Goal: Transaction & Acquisition: Obtain resource

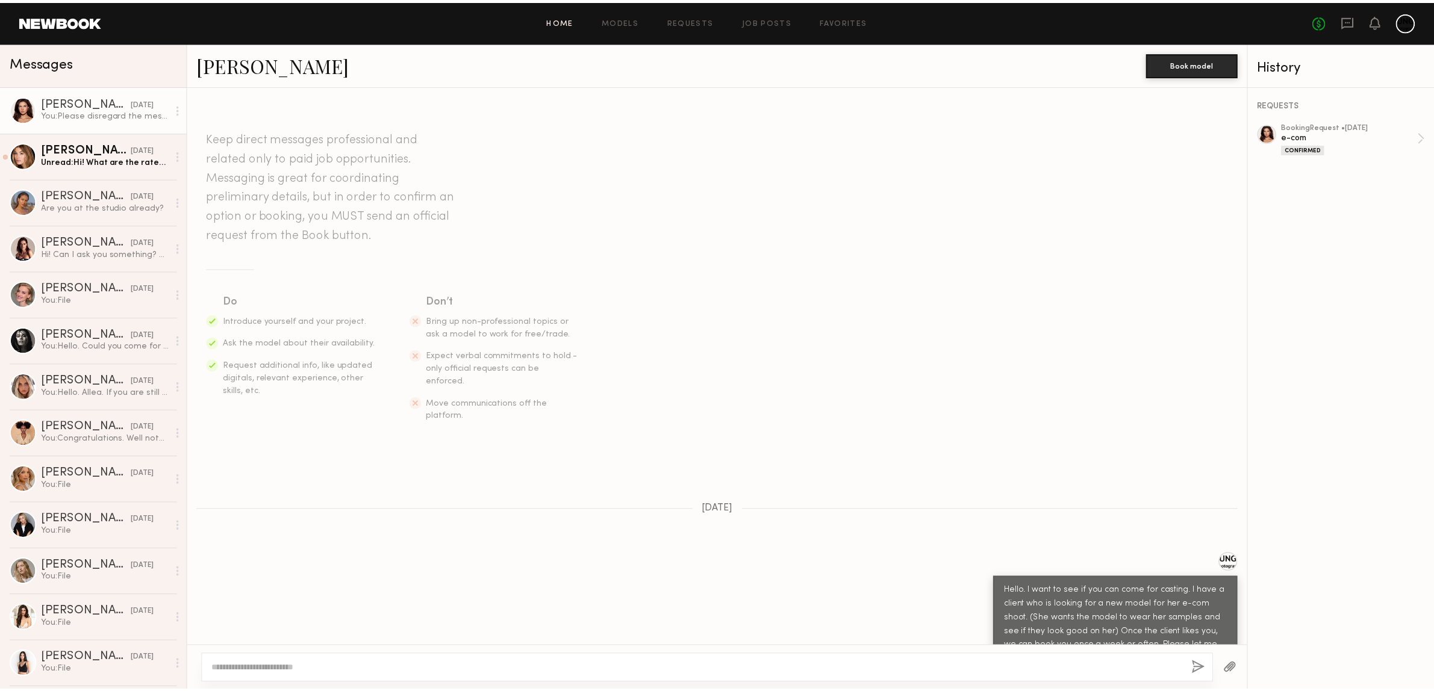
scroll to position [1236, 0]
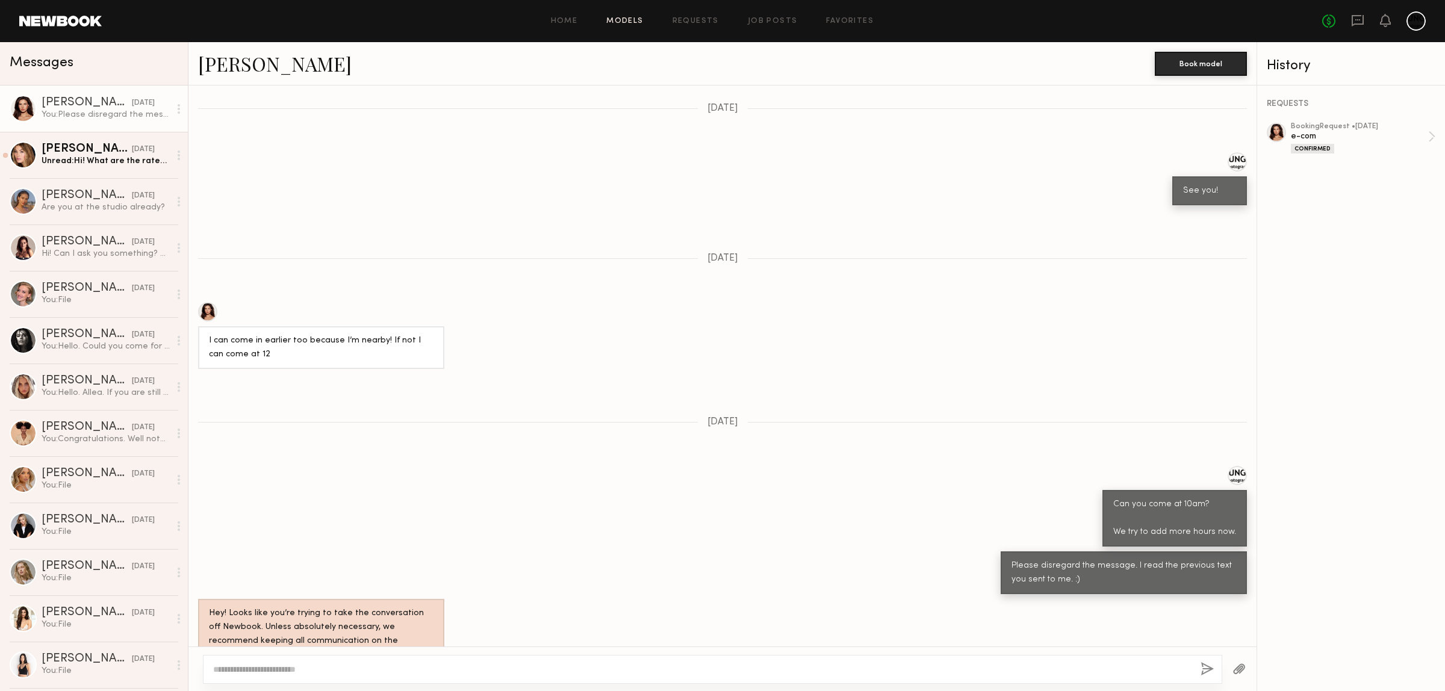
click at [620, 19] on link "Models" at bounding box center [624, 21] width 37 height 8
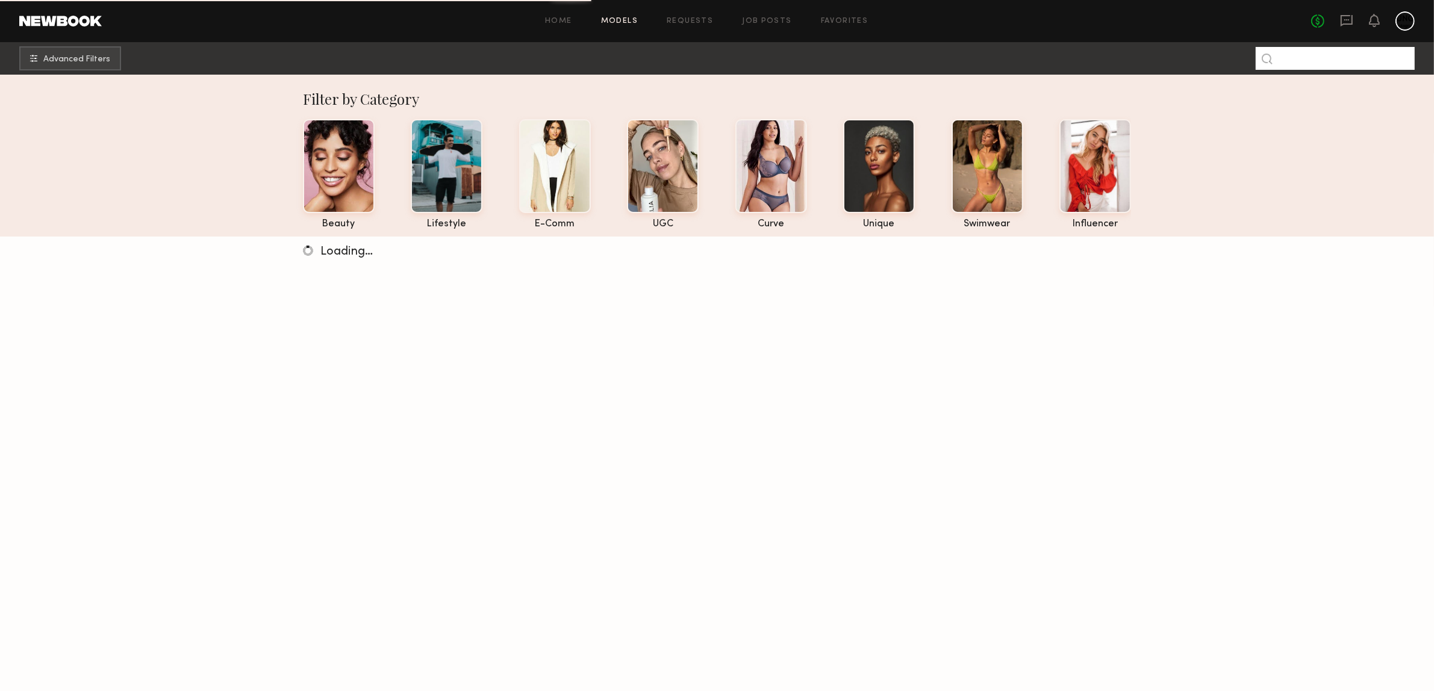
click at [1325, 55] on input at bounding box center [1335, 58] width 159 height 23
type input "*"
type input "***"
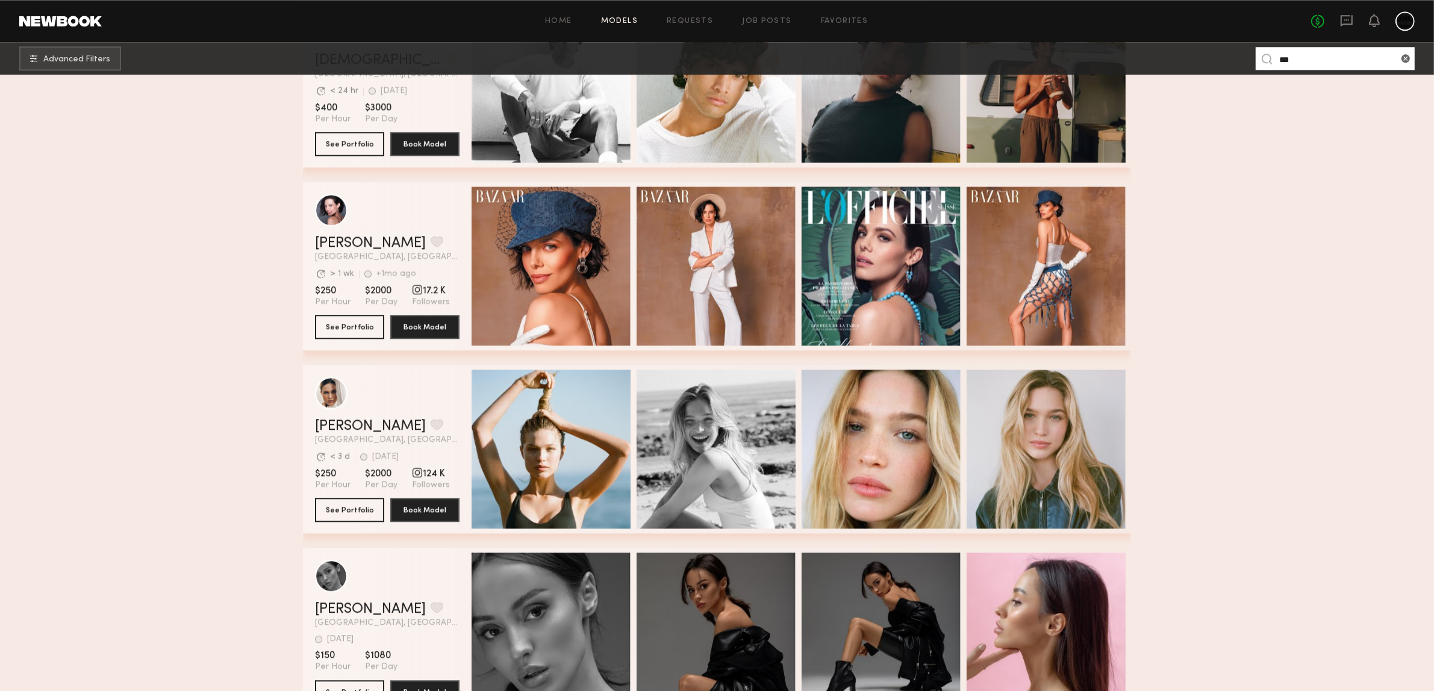
scroll to position [3780, 0]
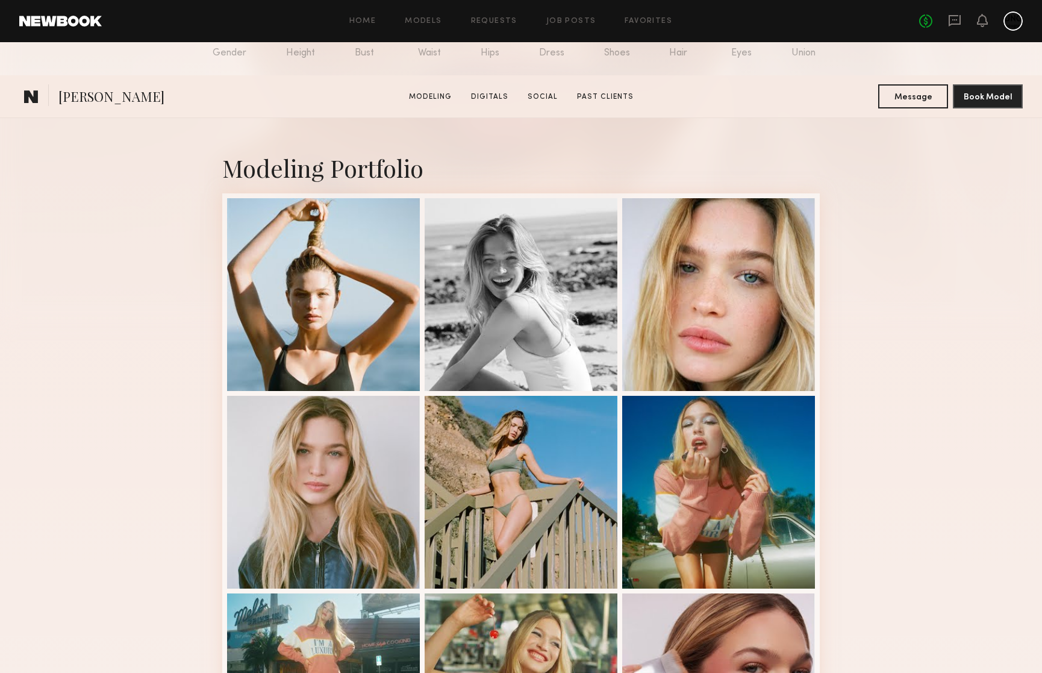
scroll to position [301, 0]
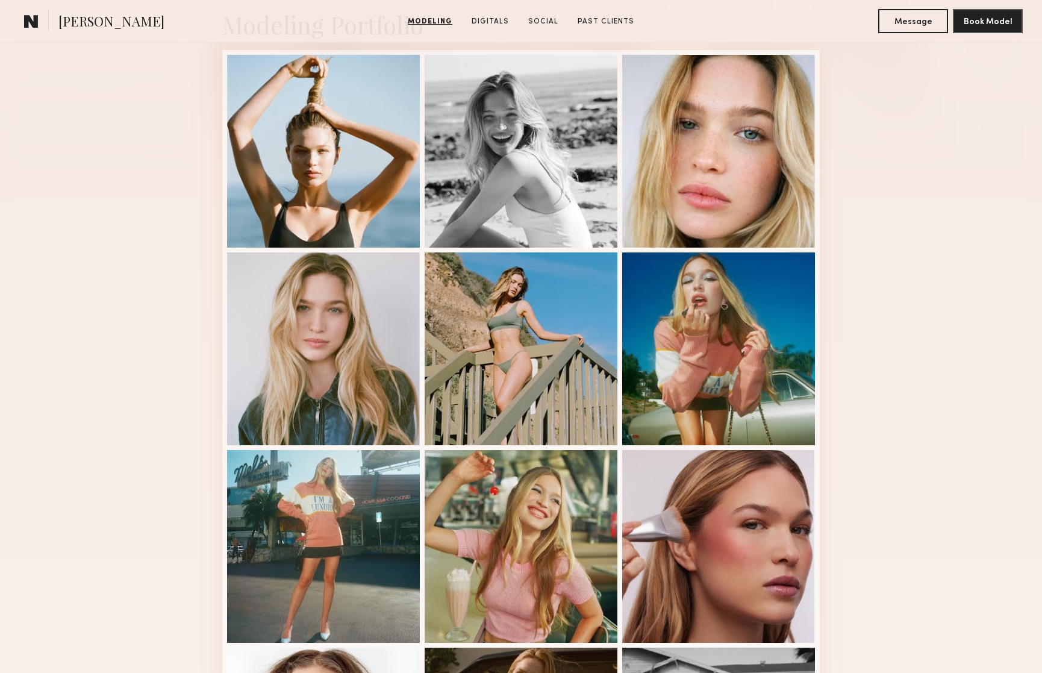
click at [985, 429] on div "Modeling Portfolio View More" at bounding box center [521, 444] width 1042 height 938
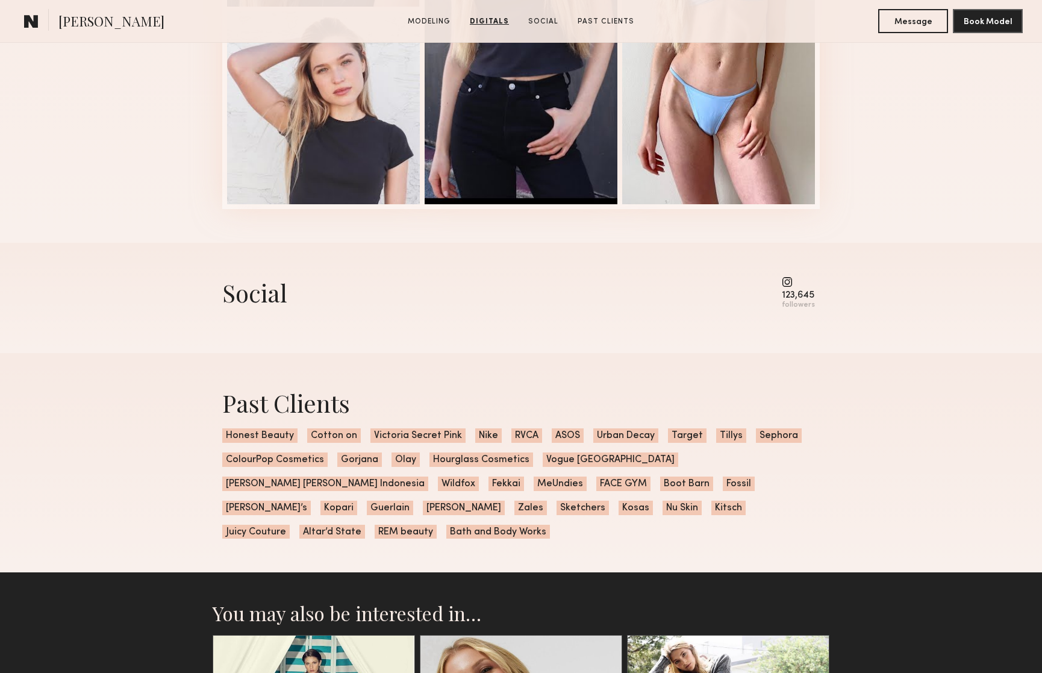
scroll to position [1280, 0]
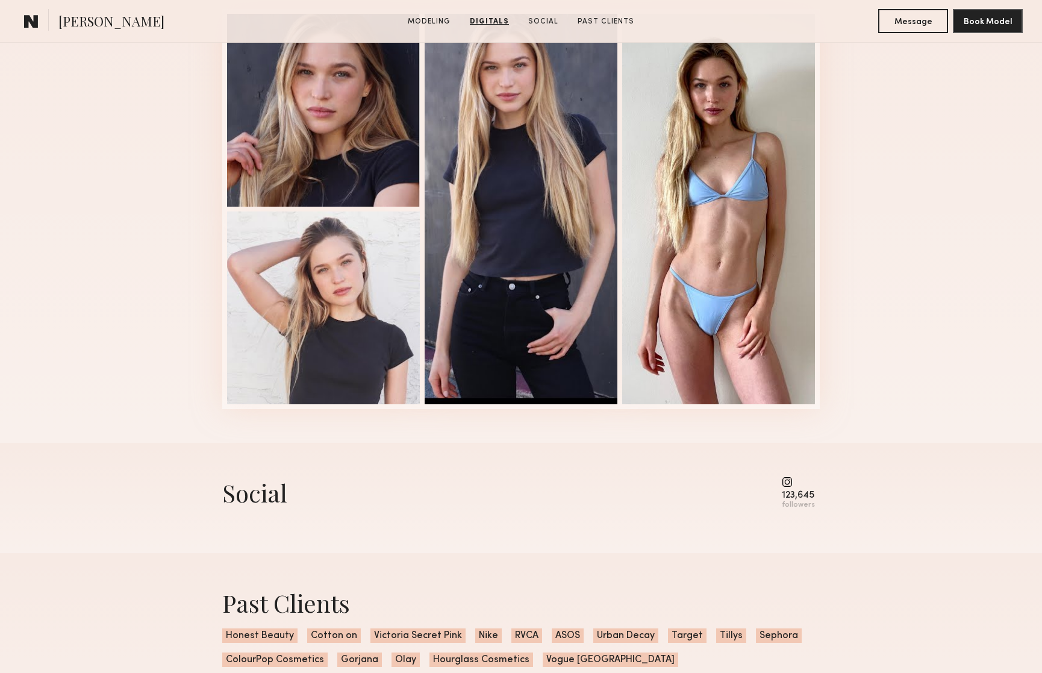
click at [784, 497] on div "123,645" at bounding box center [798, 495] width 33 height 9
click at [785, 497] on div "123,645" at bounding box center [798, 495] width 33 height 9
click at [802, 509] on div "followers" at bounding box center [798, 504] width 33 height 9
drag, startPoint x: 799, startPoint y: 488, endPoint x: 792, endPoint y: 488, distance: 6.7
click at [799, 487] on common-icon at bounding box center [798, 481] width 33 height 11
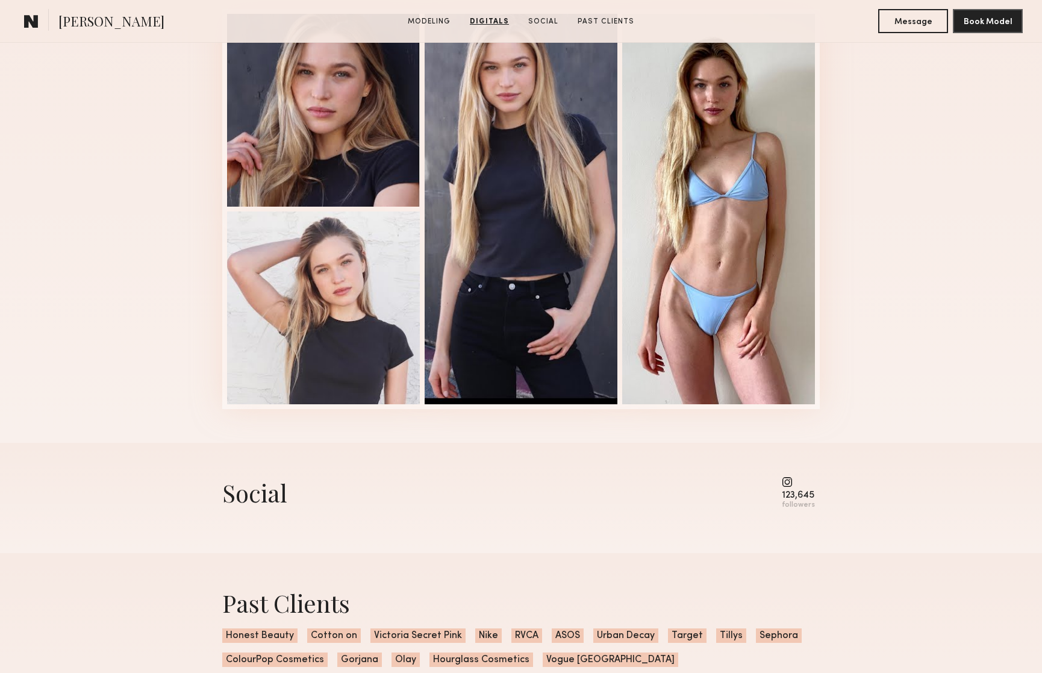
click at [786, 487] on common-icon at bounding box center [798, 481] width 33 height 11
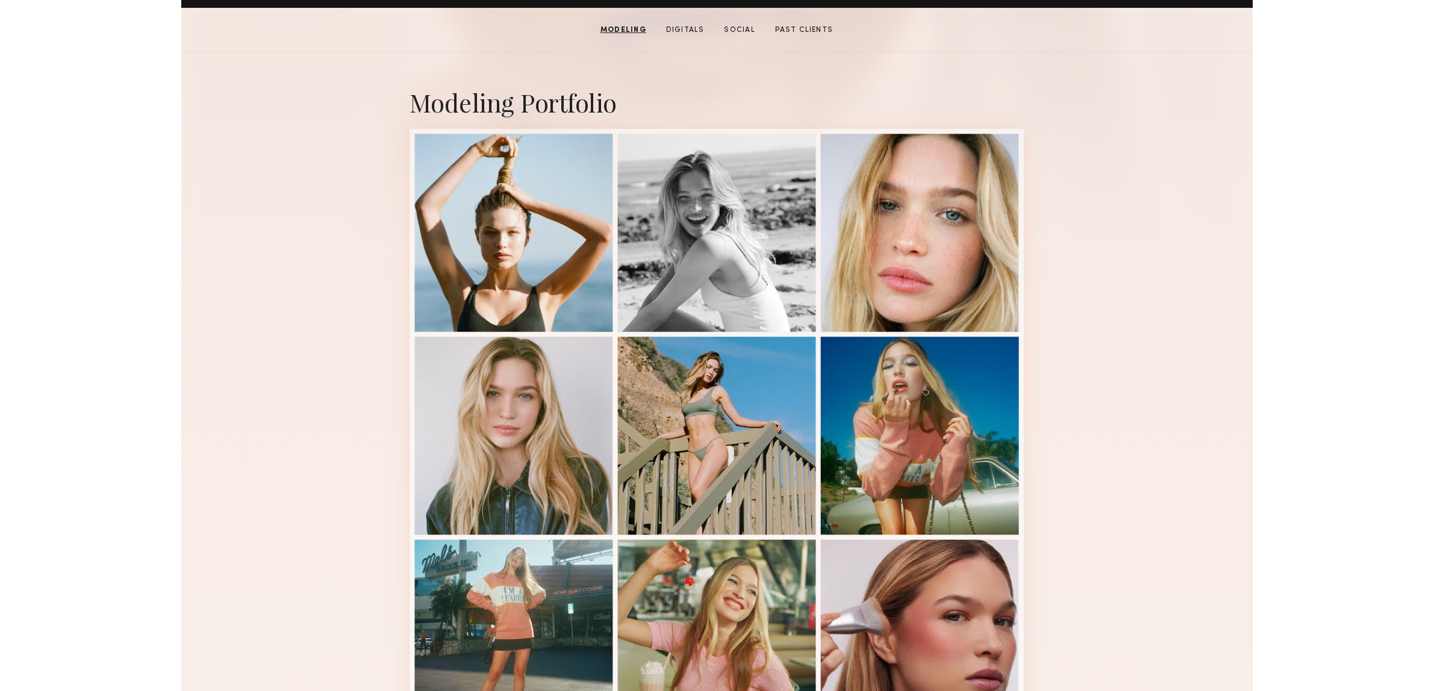
scroll to position [0, 0]
